Goal: Check status: Check status

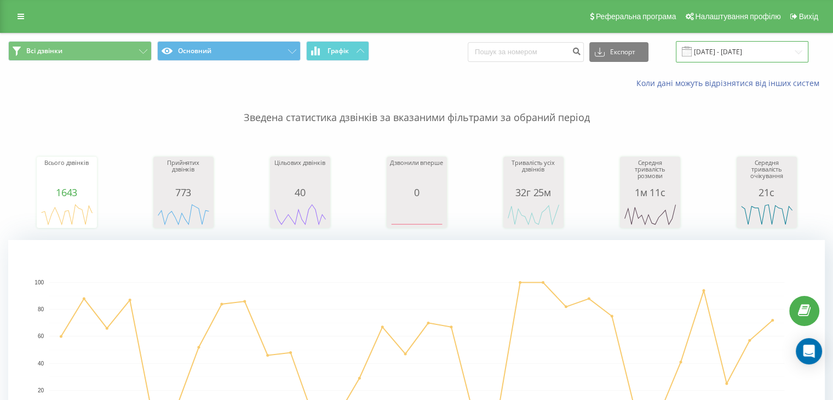
click at [735, 55] on input "19.08.2025 - 19.09.2025" at bounding box center [742, 51] width 133 height 21
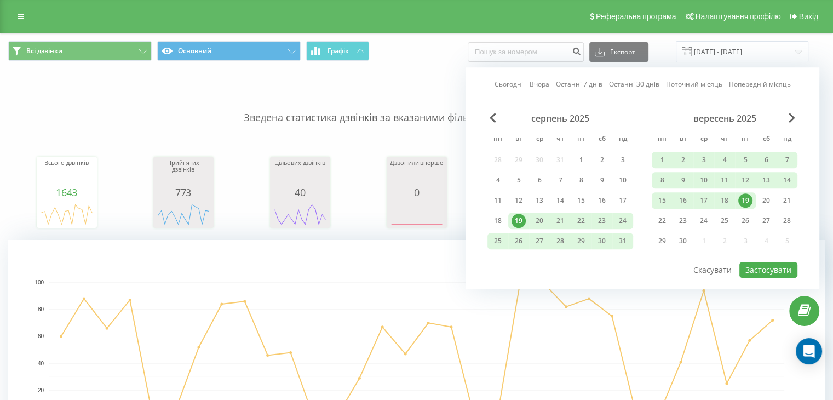
click at [741, 198] on div "19" at bounding box center [746, 200] width 14 height 14
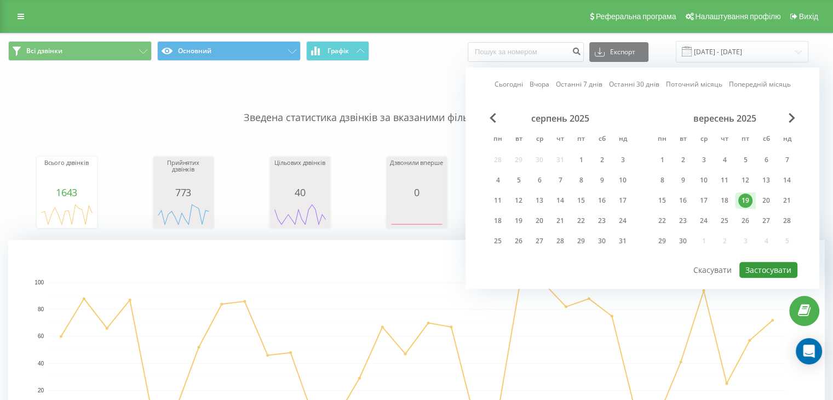
click at [754, 265] on button "Застосувати" at bounding box center [769, 270] width 58 height 16
type input "[DATE] - [DATE]"
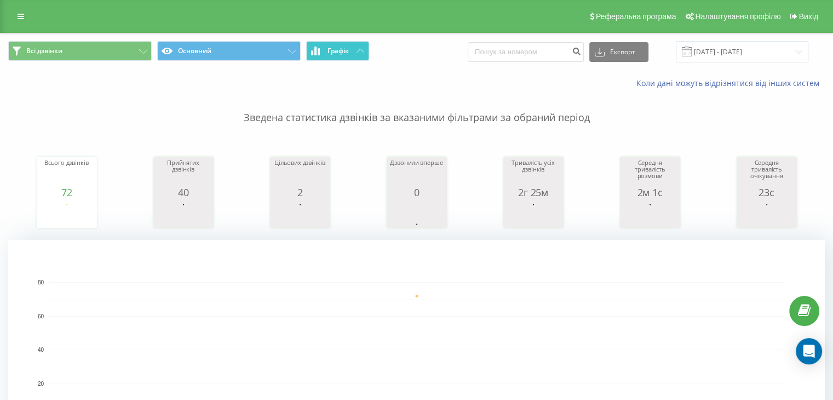
click at [332, 44] on button "Графік" at bounding box center [337, 51] width 63 height 20
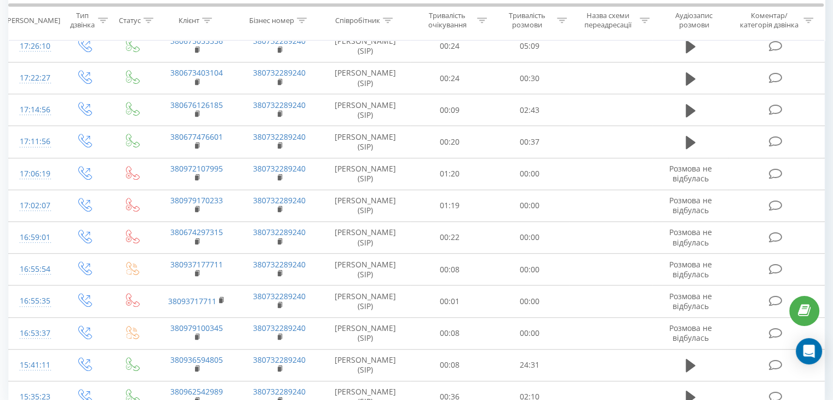
scroll to position [599, 0]
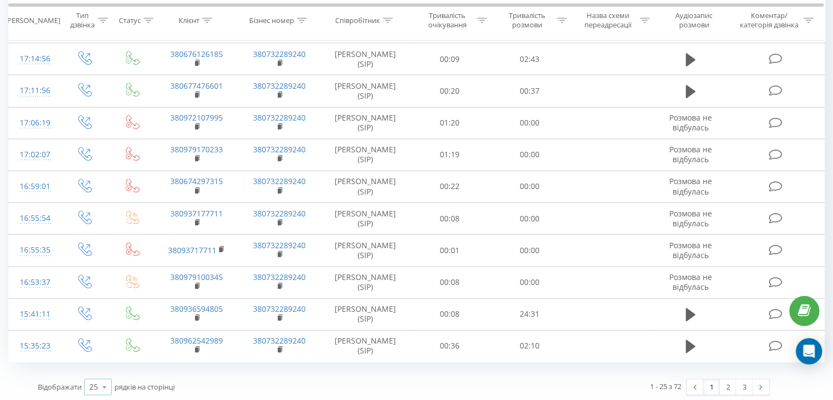
click at [106, 382] on icon at bounding box center [104, 386] width 16 height 21
click at [99, 367] on span "100" at bounding box center [95, 371] width 13 height 10
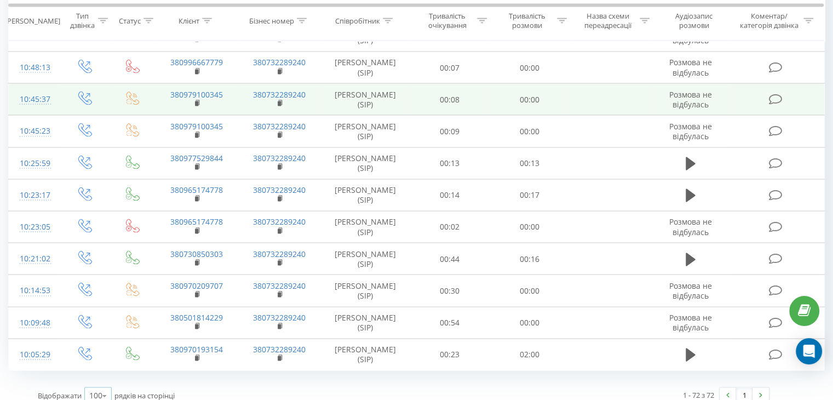
scroll to position [2093, 0]
